Goal: Information Seeking & Learning: Check status

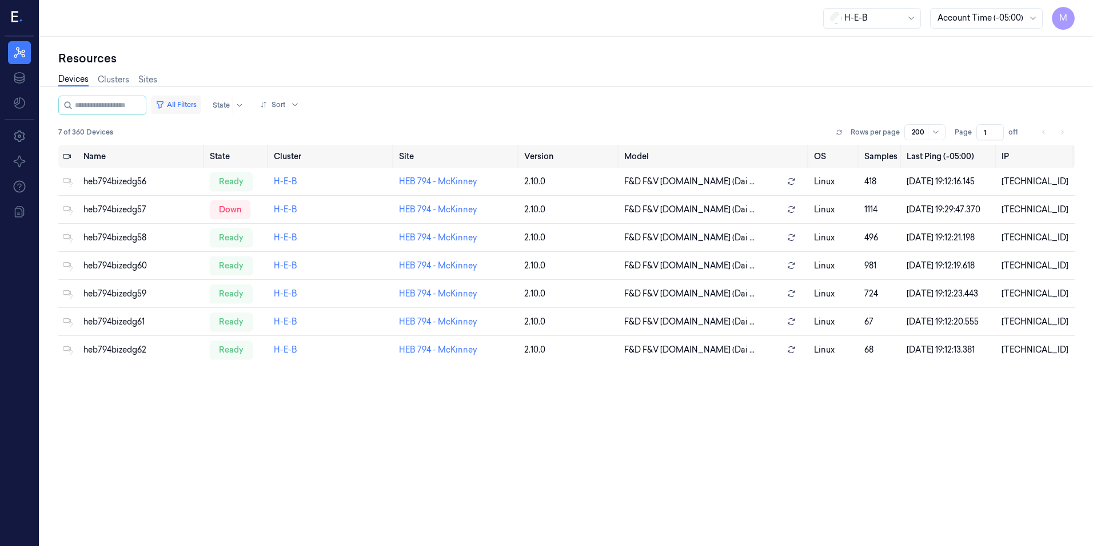
click at [198, 107] on button "All Filters" at bounding box center [176, 104] width 50 height 18
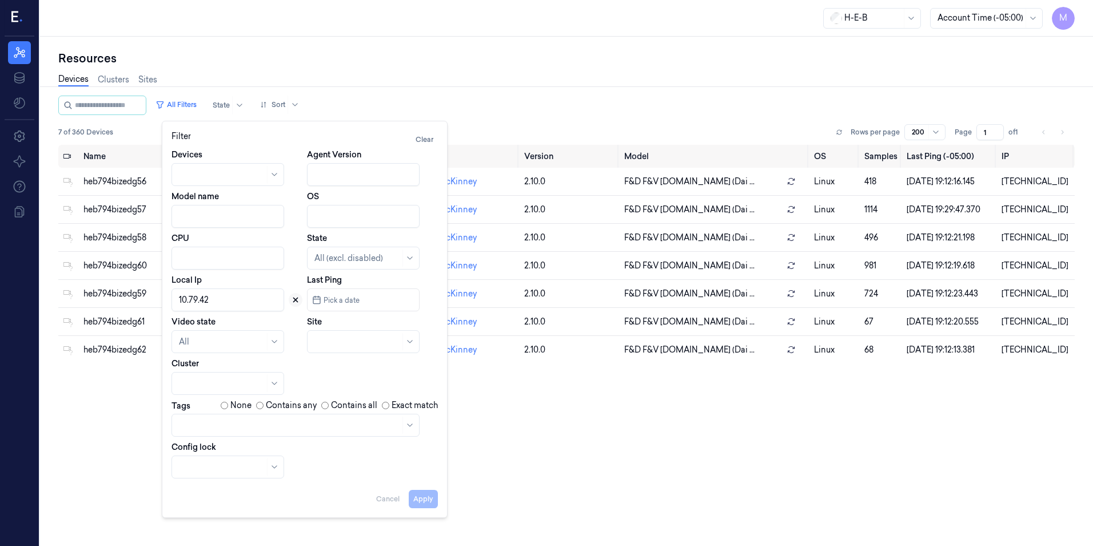
click at [297, 300] on icon at bounding box center [296, 300] width 8 height 8
click at [346, 340] on div at bounding box center [351, 342] width 72 height 12
type input "705"
click at [339, 375] on div "HEB 705 - H63 [PERSON_NAME]" at bounding box center [364, 373] width 99 height 24
click at [425, 496] on button "Apply" at bounding box center [423, 498] width 29 height 18
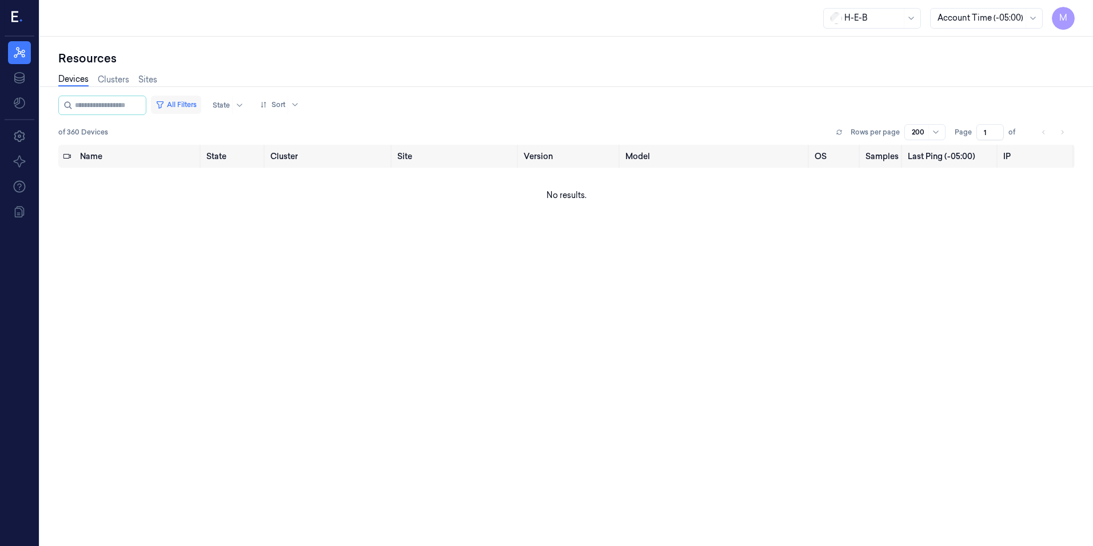
click at [189, 106] on button "All Filters" at bounding box center [176, 104] width 50 height 18
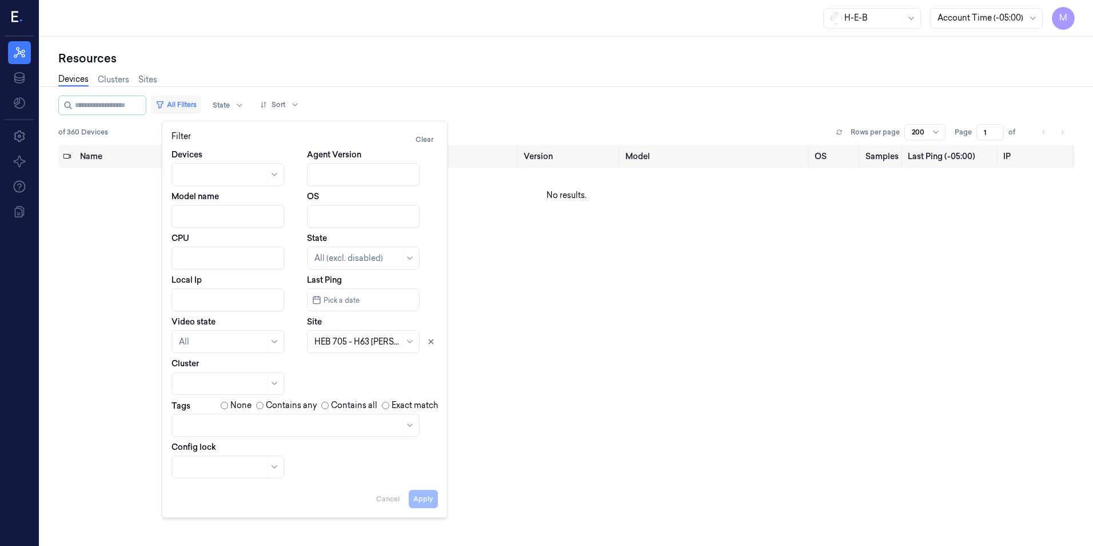
click at [189, 106] on button "All Filters" at bounding box center [176, 104] width 50 height 18
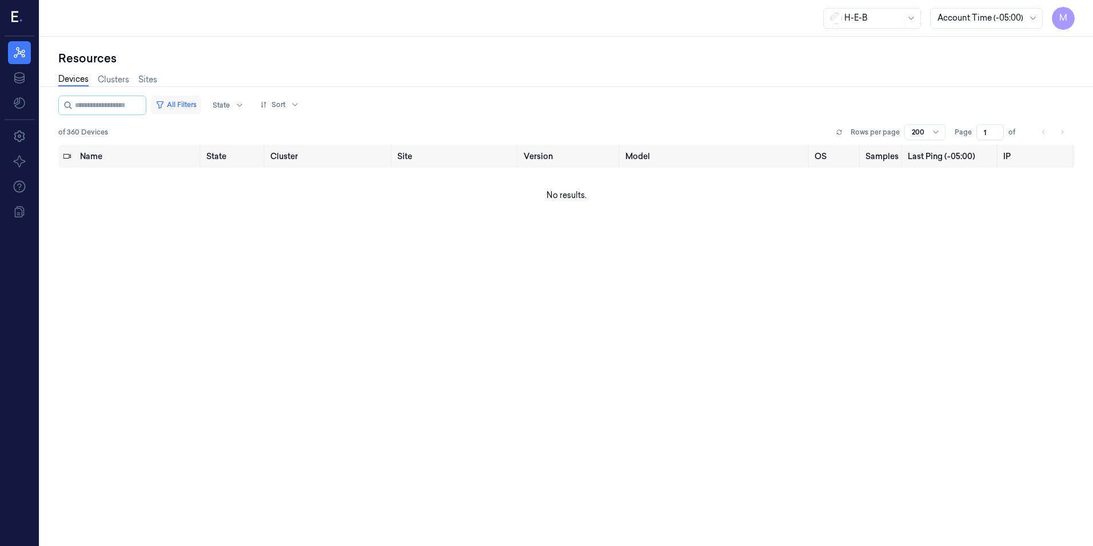
click at [192, 103] on button "All Filters" at bounding box center [176, 104] width 50 height 18
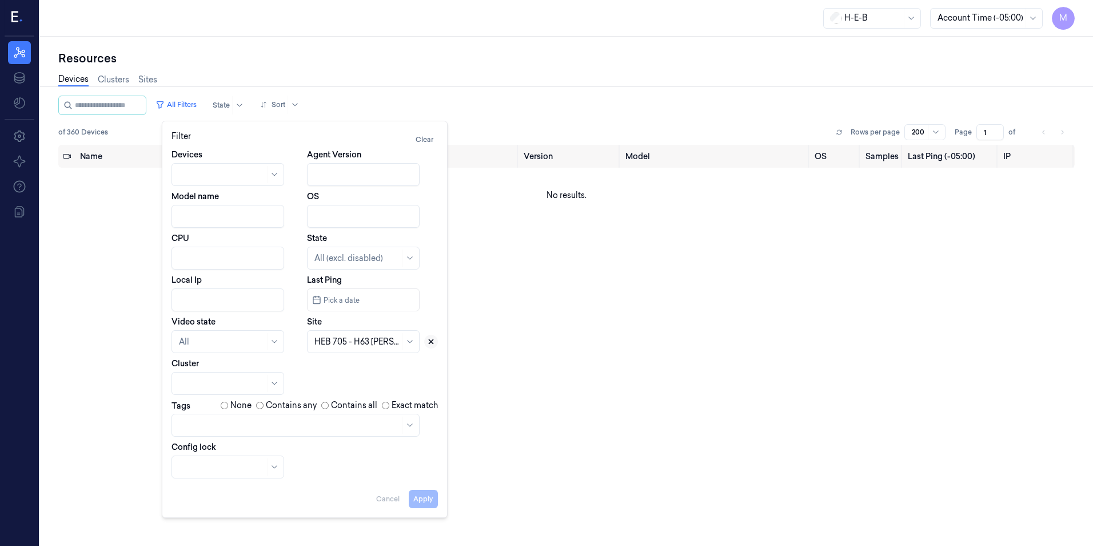
click at [427, 341] on button at bounding box center [431, 342] width 14 height 14
click at [347, 341] on div at bounding box center [358, 342] width 86 height 12
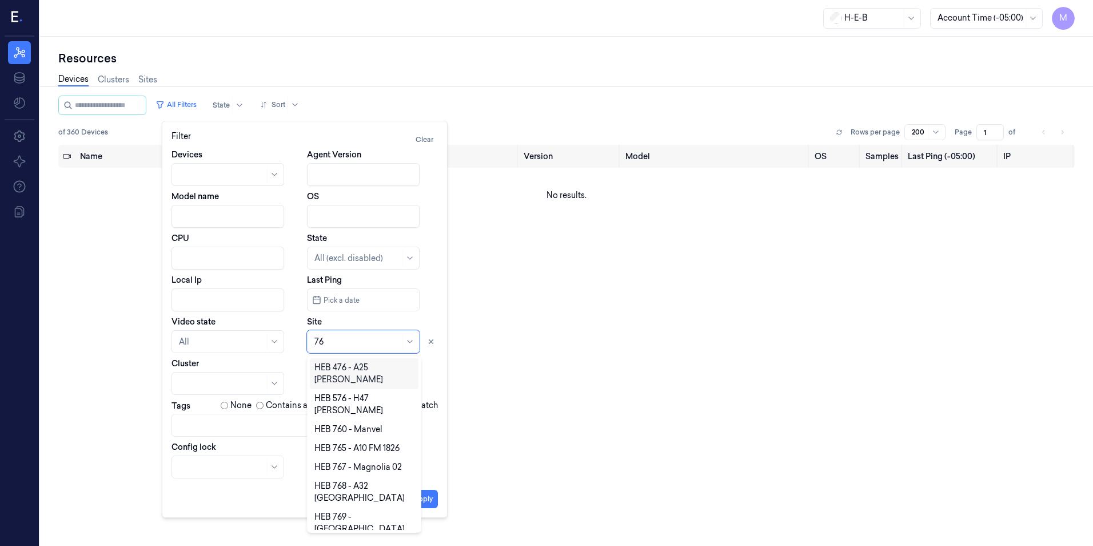
type input "769"
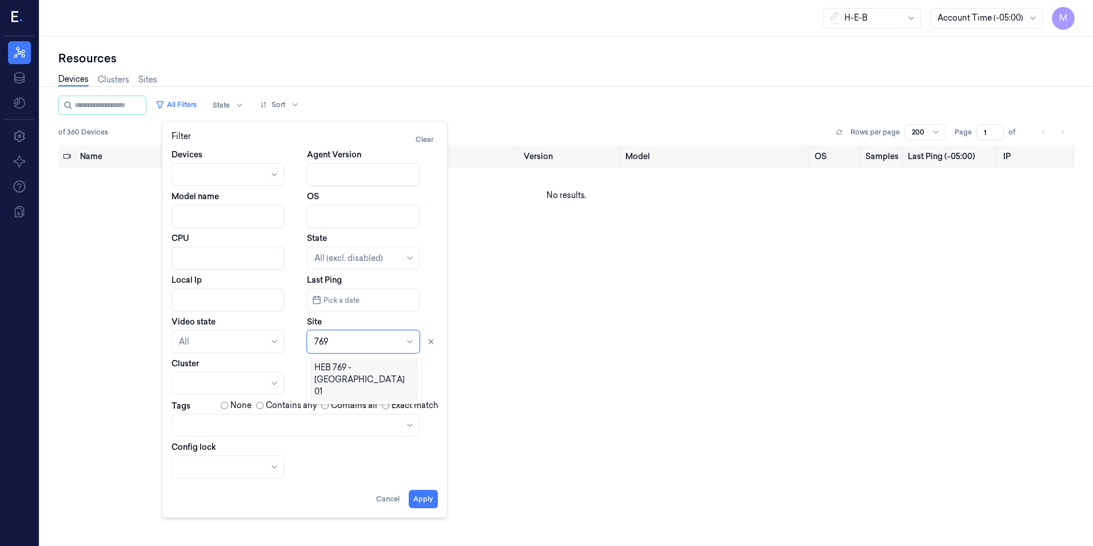
click at [344, 364] on div "HEB 769 - [GEOGRAPHIC_DATA] 01" at bounding box center [364, 379] width 99 height 36
click at [423, 503] on button "Apply" at bounding box center [423, 498] width 29 height 18
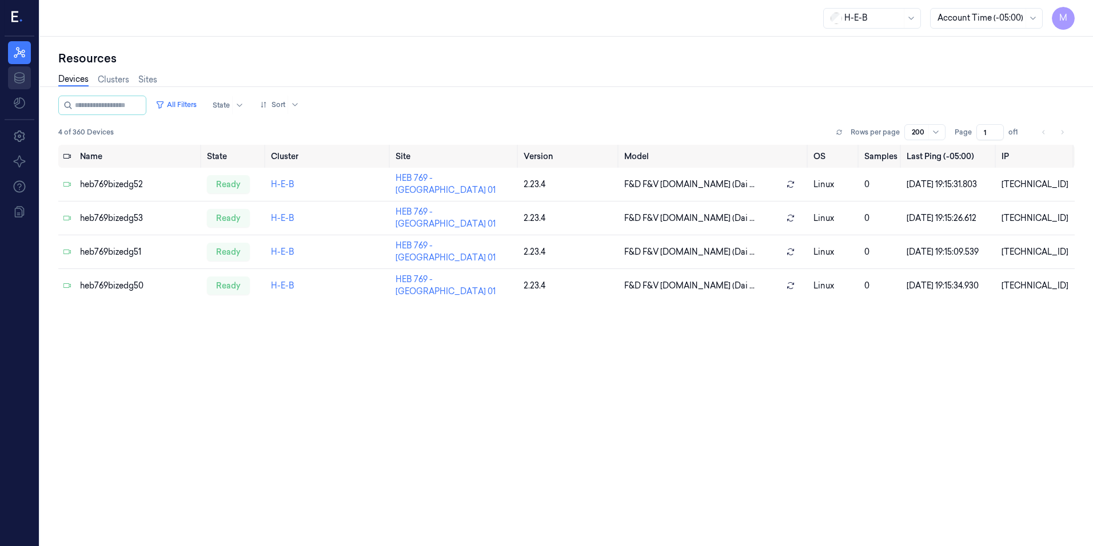
click at [16, 80] on icon at bounding box center [20, 78] width 14 height 14
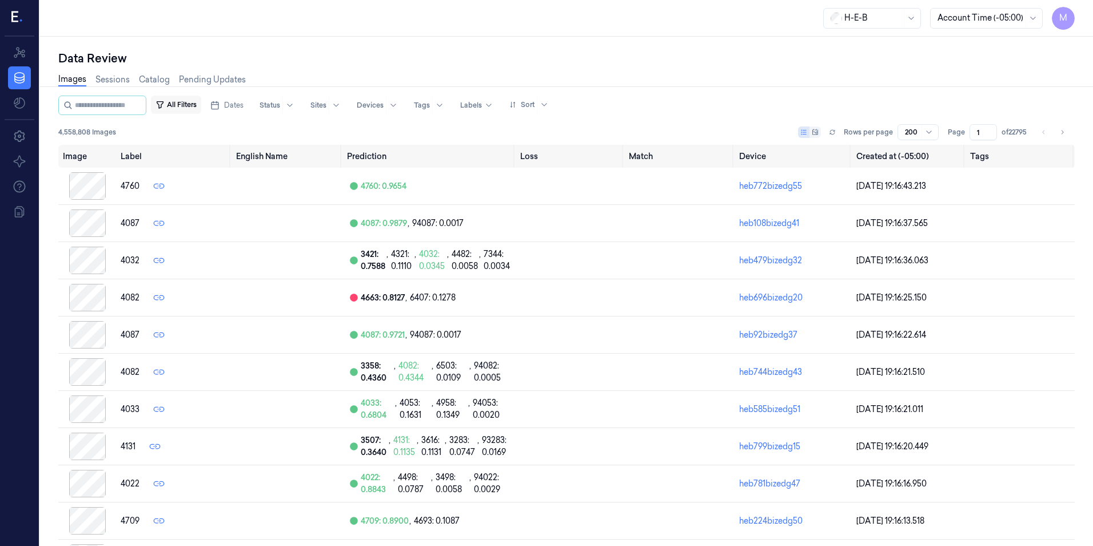
click at [189, 102] on button "All Filters" at bounding box center [176, 104] width 50 height 18
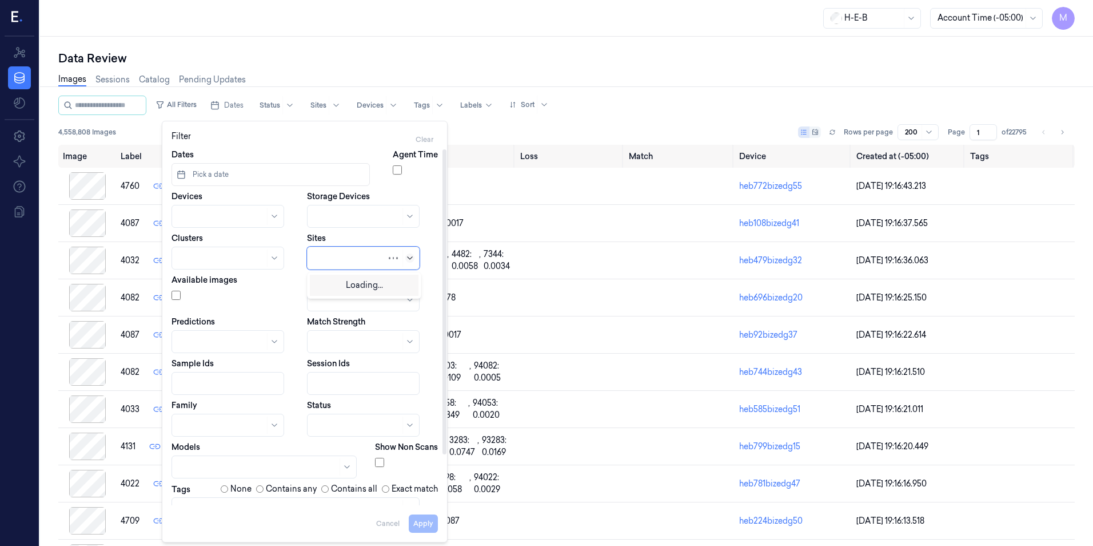
click at [410, 258] on icon at bounding box center [409, 257] width 9 height 9
type input "796"
click at [331, 285] on div "HEB 796 - Allen Exchg" at bounding box center [356, 284] width 83 height 12
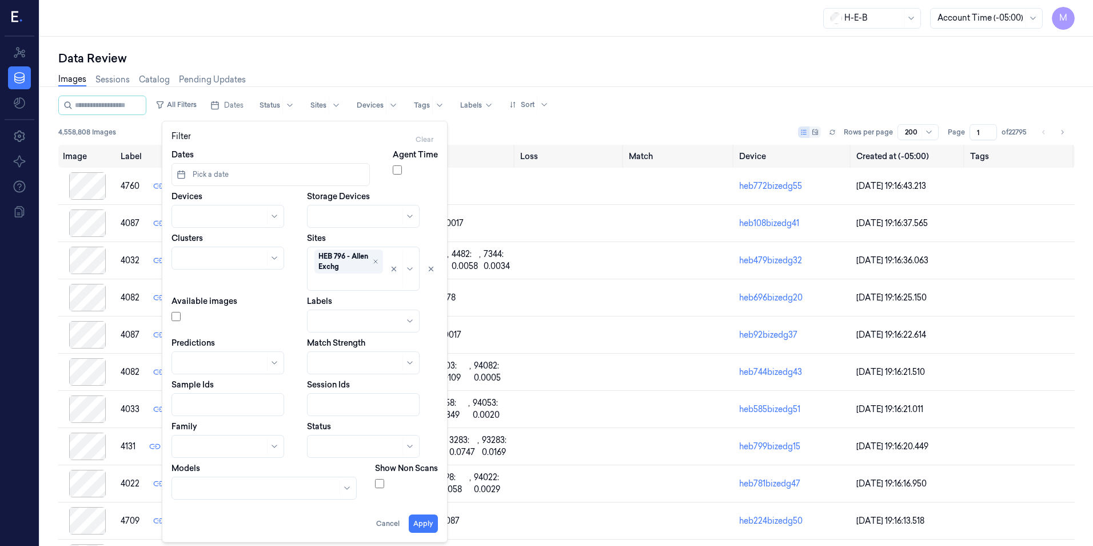
drag, startPoint x: 426, startPoint y: 526, endPoint x: 413, endPoint y: 512, distance: 18.6
click at [426, 526] on button "Apply" at bounding box center [423, 523] width 29 height 18
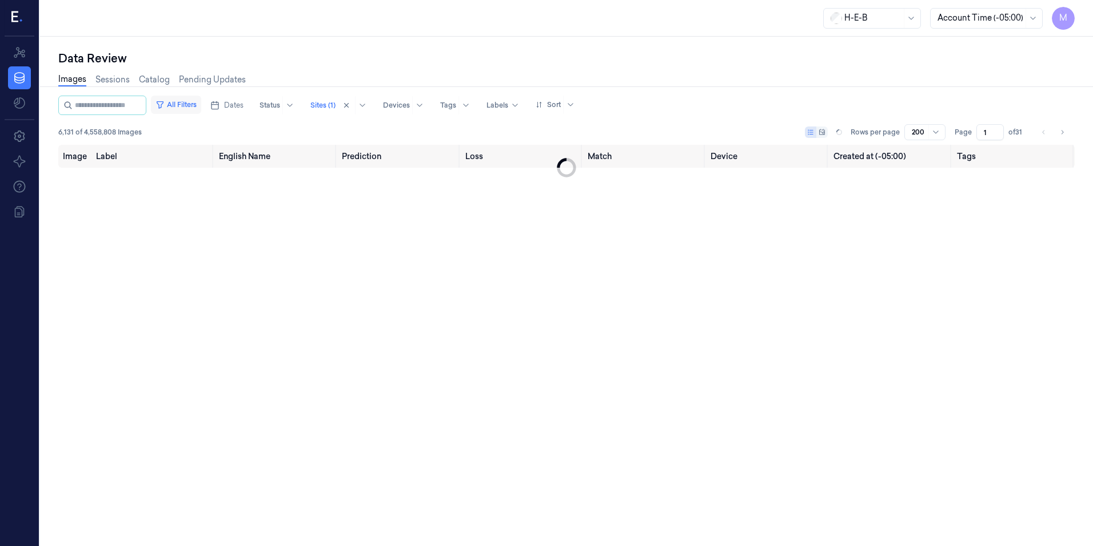
click at [188, 104] on button "All Filters" at bounding box center [176, 104] width 50 height 18
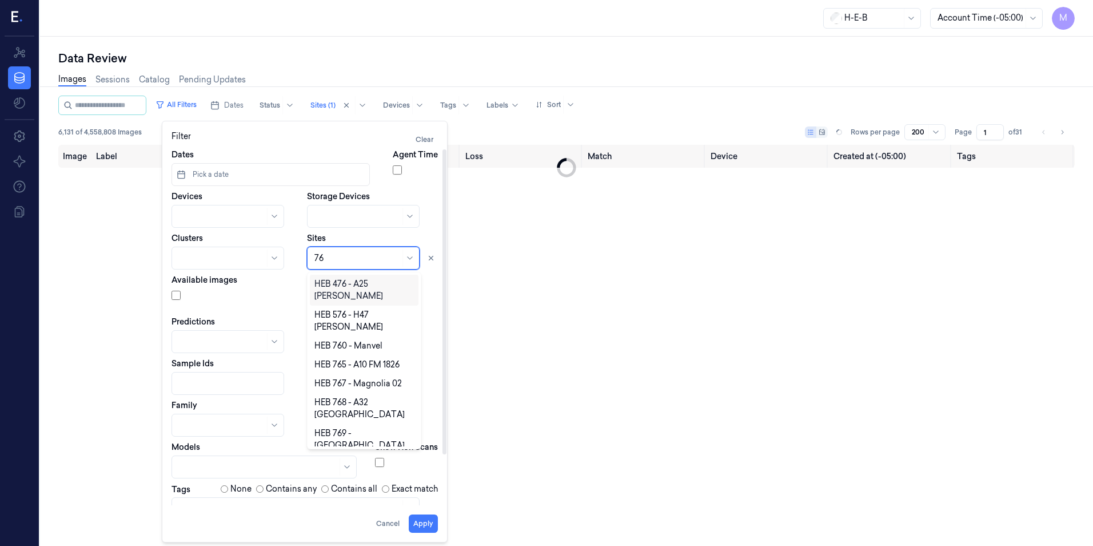
type input "769"
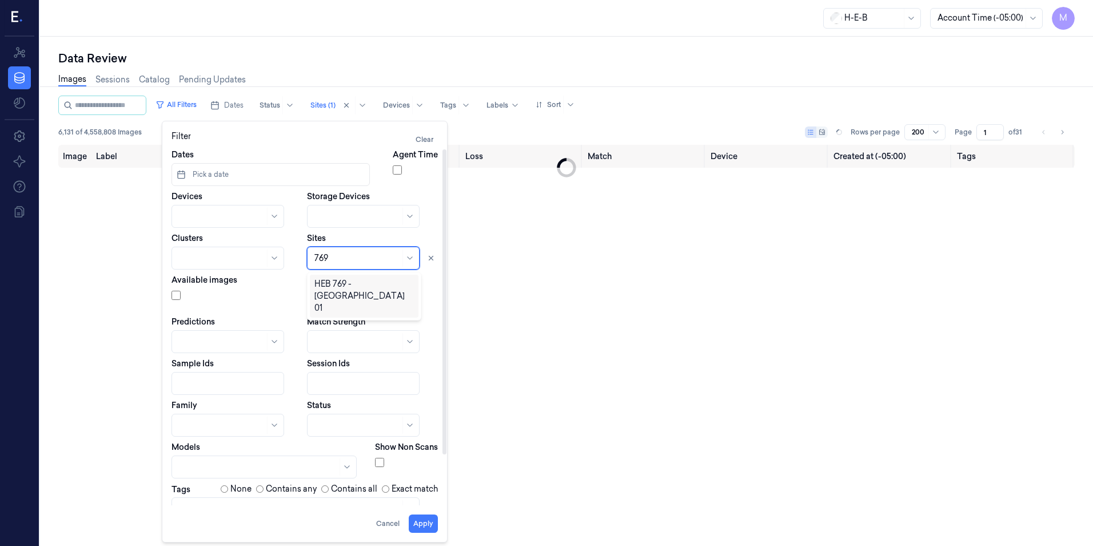
click at [335, 282] on div "HEB 769 - [GEOGRAPHIC_DATA] 01" at bounding box center [364, 296] width 99 height 36
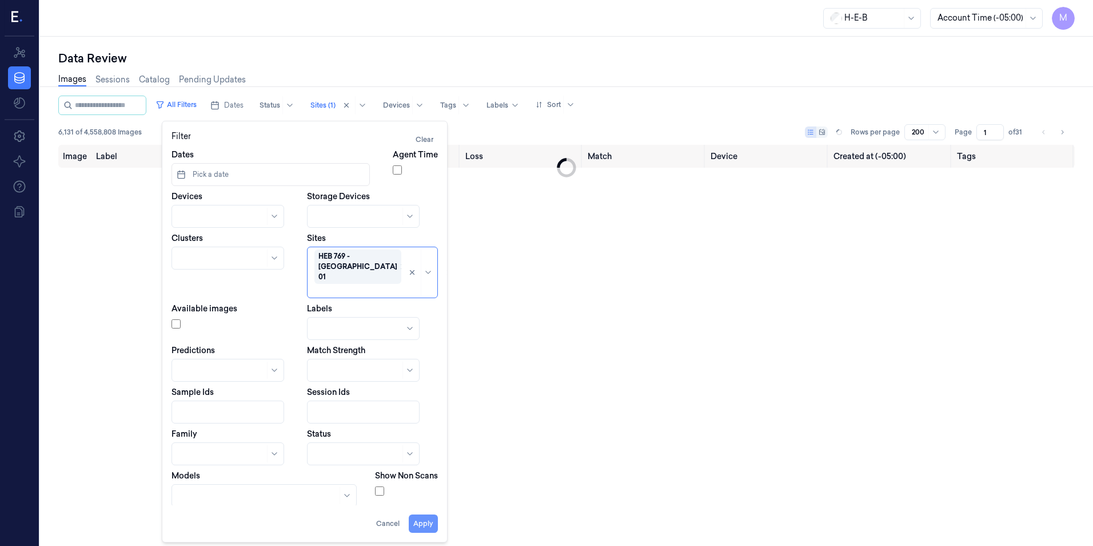
click at [429, 524] on button "Apply" at bounding box center [423, 523] width 29 height 18
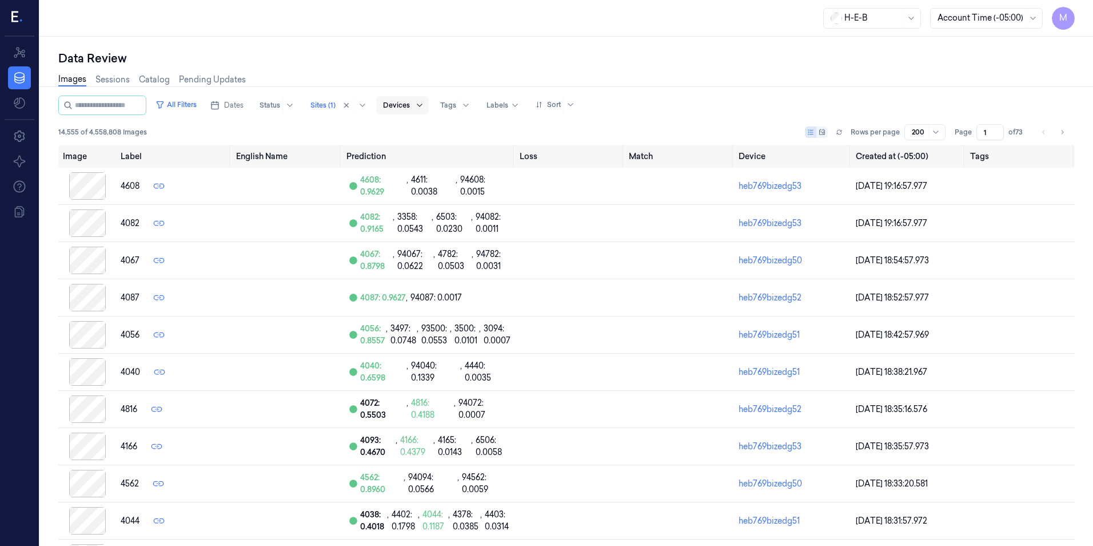
click at [427, 105] on div at bounding box center [419, 105] width 14 height 18
click at [422, 105] on icon at bounding box center [419, 104] width 5 height 3
click at [103, 290] on div at bounding box center [87, 297] width 49 height 27
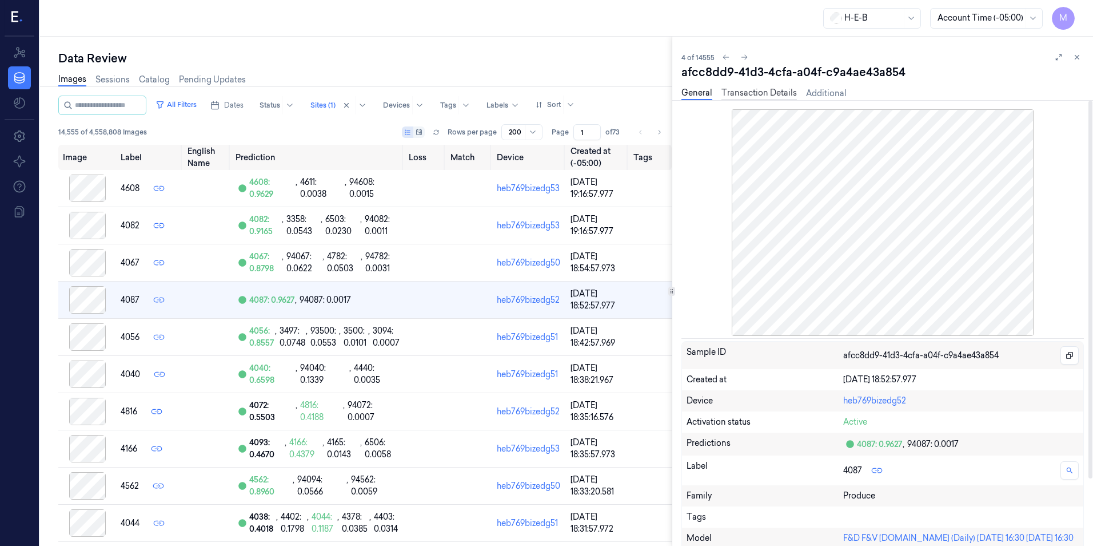
click at [751, 93] on link "Transaction Details" at bounding box center [759, 93] width 75 height 13
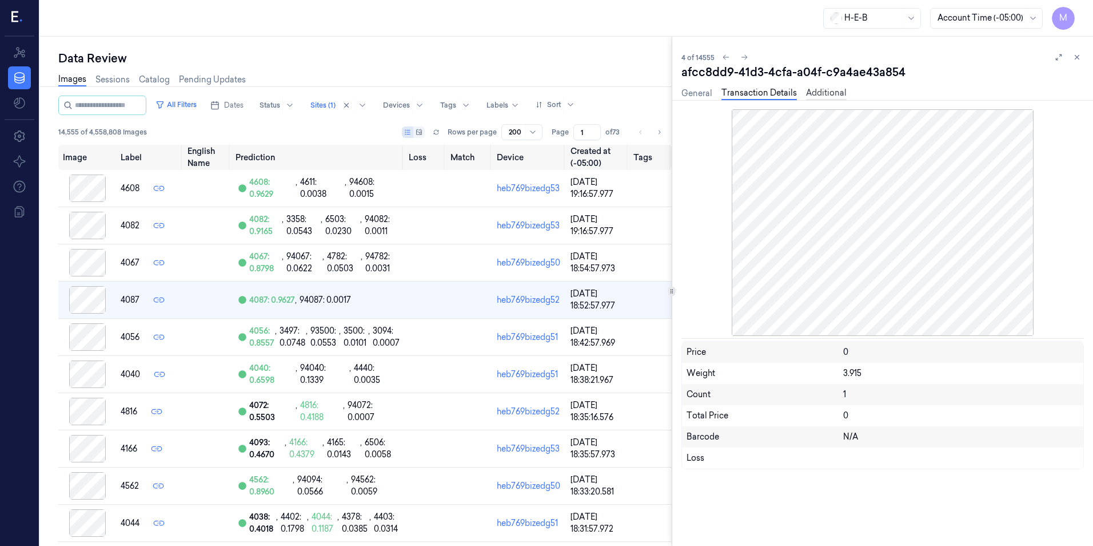
click at [837, 93] on link "Additional" at bounding box center [826, 93] width 41 height 13
click at [696, 91] on link "General" at bounding box center [697, 93] width 31 height 13
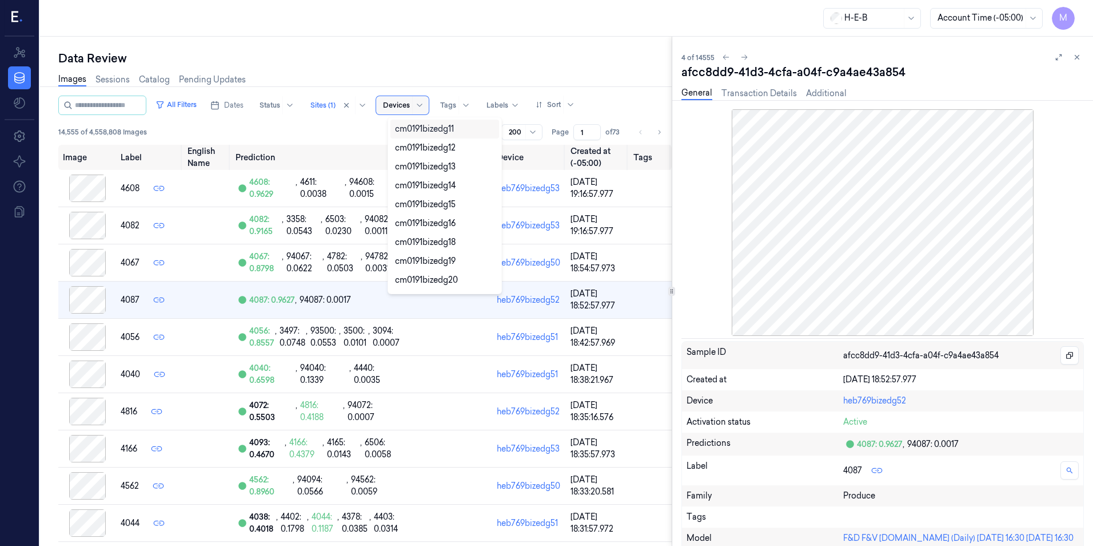
click at [400, 104] on div at bounding box center [396, 105] width 27 height 10
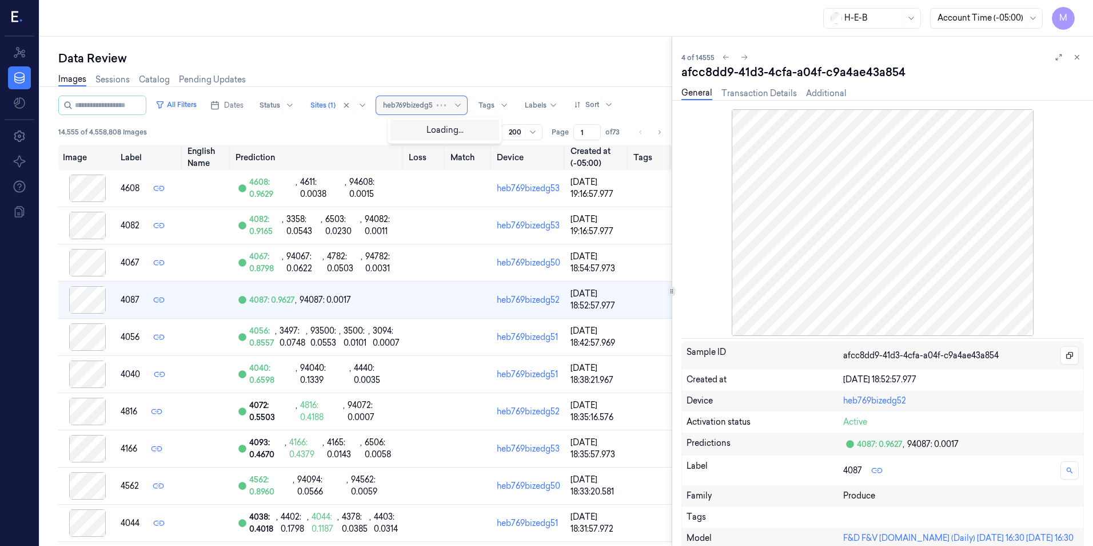
type input "heb769bizedg52"
click at [422, 130] on div "heb769bizedg52" at bounding box center [426, 129] width 63 height 12
click at [580, 19] on div "H-E-B Account Time (-05:00) M" at bounding box center [566, 18] width 1053 height 37
click at [185, 101] on button "All Filters" at bounding box center [176, 104] width 50 height 18
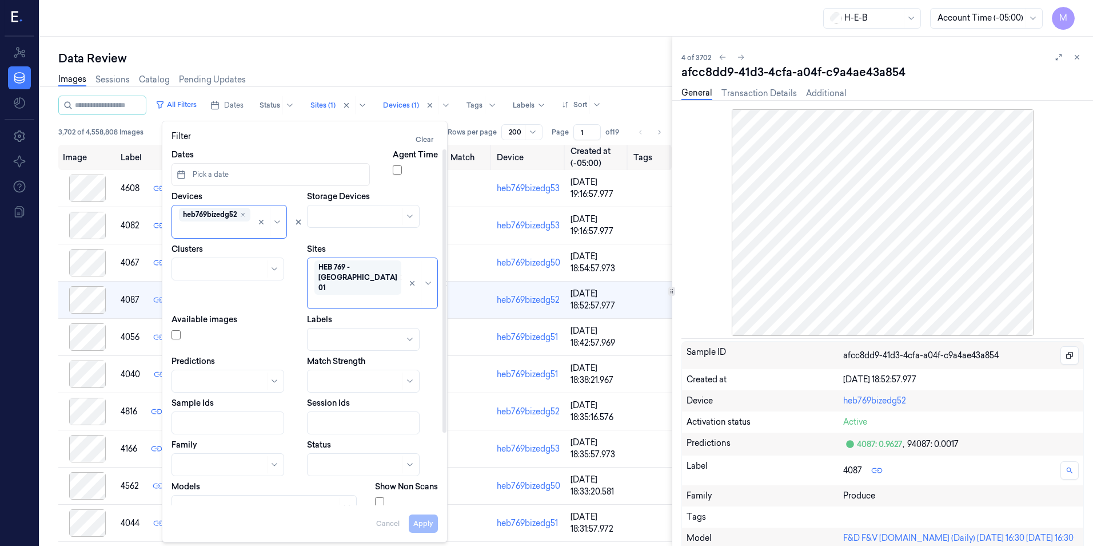
click at [401, 276] on icon "Remove ,HEB 769 - Clear Lake 01" at bounding box center [402, 277] width 3 height 3
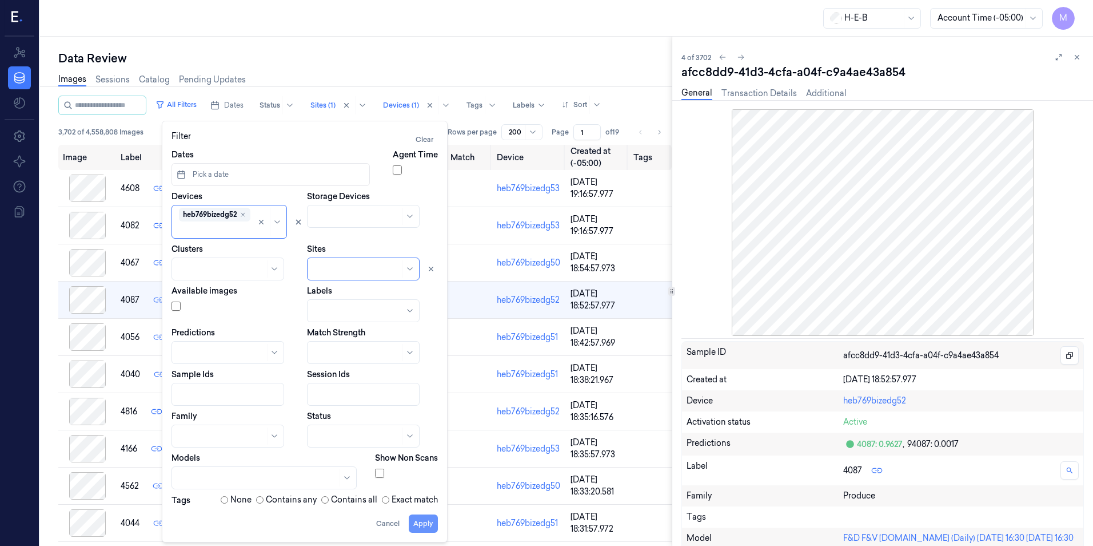
click at [425, 524] on button "Apply" at bounding box center [423, 523] width 29 height 18
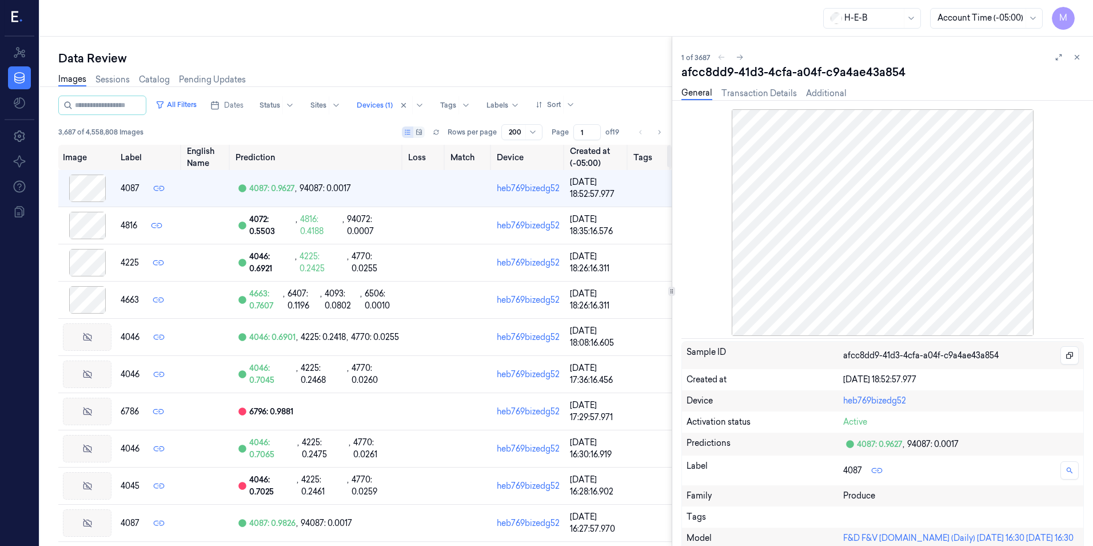
drag, startPoint x: 661, startPoint y: 528, endPoint x: 691, endPoint y: 349, distance: 182.1
click at [700, 376] on div "Data Review Images Sessions Catalog Pending Updates All Filters Dates Status Si…" at bounding box center [566, 291] width 1053 height 509
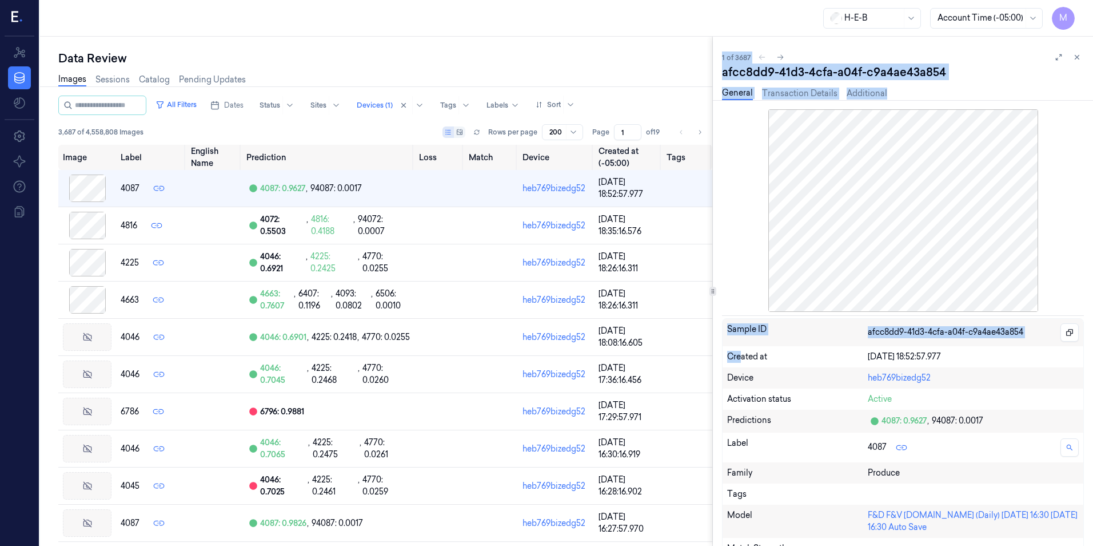
click at [713, 301] on div at bounding box center [712, 291] width 1 height 509
click at [112, 80] on link "Sessions" at bounding box center [112, 79] width 34 height 13
